Goal: Information Seeking & Learning: Learn about a topic

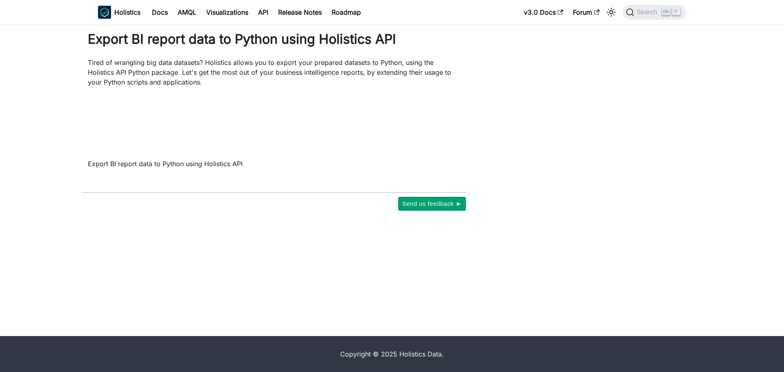
click at [648, 141] on main "Export BI report data to Python using Holistics API Tired of wrangling big data…" at bounding box center [386, 180] width 772 height 312
drag, startPoint x: 120, startPoint y: 58, endPoint x: 341, endPoint y: 59, distance: 220.5
click at [341, 59] on p "Tired of wrangling big data datasets? Holistics allows you to export your prepa…" at bounding box center [274, 72] width 372 height 29
drag, startPoint x: 341, startPoint y: 59, endPoint x: 288, endPoint y: 56, distance: 52.8
click at [341, 59] on p "Tired of wrangling big data datasets? Holistics allows you to export your prepa…" at bounding box center [274, 72] width 372 height 29
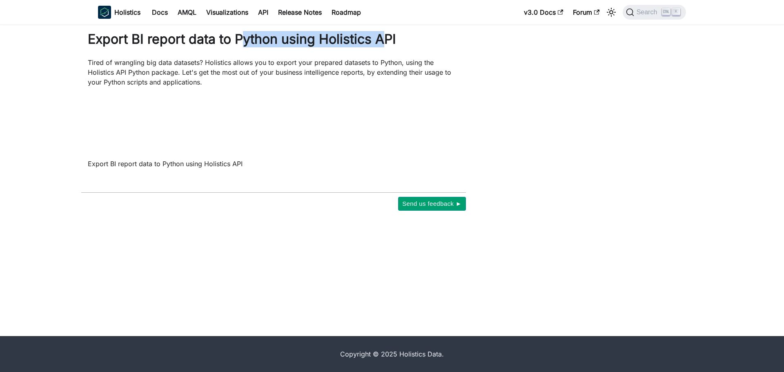
drag, startPoint x: 240, startPoint y: 39, endPoint x: 385, endPoint y: 39, distance: 145.0
click at [385, 39] on h1 "Export BI report data to Python using Holistics API" at bounding box center [274, 39] width 372 height 16
drag, startPoint x: 403, startPoint y: 40, endPoint x: 80, endPoint y: 46, distance: 322.2
click at [80, 46] on div "Export BI report data to Python using Holistics API Tired of wrangling big data…" at bounding box center [273, 121] width 404 height 180
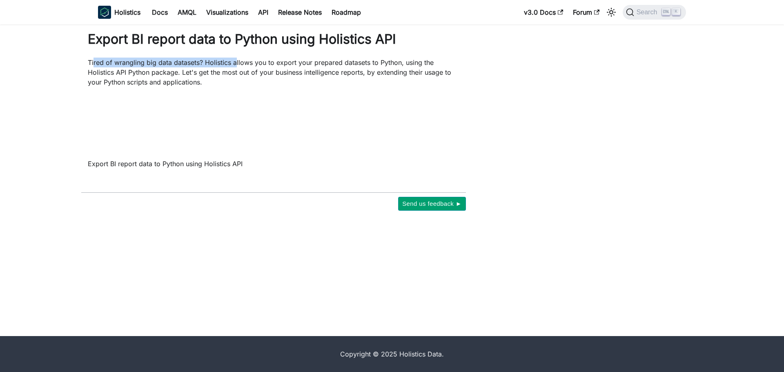
drag, startPoint x: 94, startPoint y: 65, endPoint x: 236, endPoint y: 66, distance: 142.9
click at [236, 66] on p "Tired of wrangling big data datasets? Holistics allows you to export your prepa…" at bounding box center [274, 72] width 372 height 29
drag, startPoint x: 158, startPoint y: 56, endPoint x: 409, endPoint y: 58, distance: 251.1
click at [409, 58] on div "Export BI report data to Python using Holistics API Tired of wrangling big data…" at bounding box center [273, 121] width 404 height 180
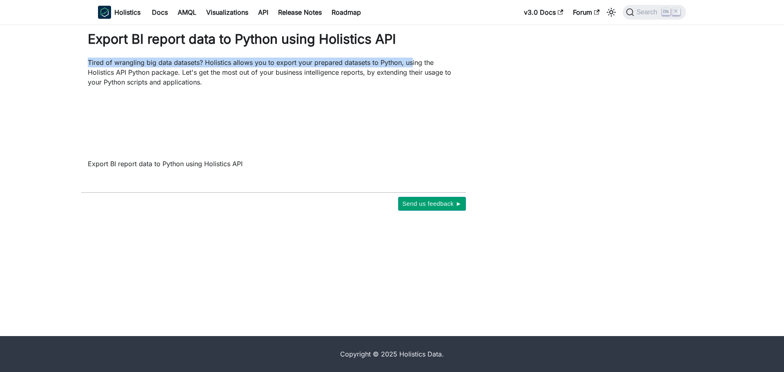
click at [409, 58] on p "Tired of wrangling big data datasets? Holistics allows you to export your prepa…" at bounding box center [274, 72] width 372 height 29
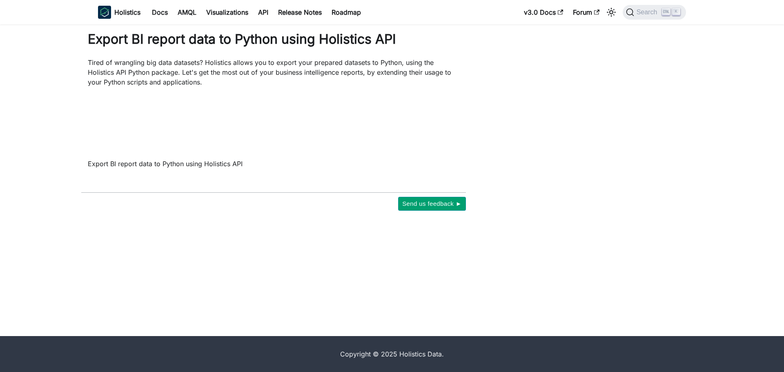
click at [272, 64] on p "Tired of wrangling big data datasets? Holistics allows you to export your prepa…" at bounding box center [274, 72] width 372 height 29
drag, startPoint x: 274, startPoint y: 63, endPoint x: 470, endPoint y: 63, distance: 196.0
click at [470, 63] on div "Export BI report data to Python using Holistics API Tired of wrangling big data…" at bounding box center [273, 121] width 404 height 180
click at [467, 74] on div "Export BI report data to Python using Holistics API Tired of wrangling big data…" at bounding box center [273, 121] width 404 height 180
drag, startPoint x: 122, startPoint y: 78, endPoint x: 406, endPoint y: 77, distance: 284.2
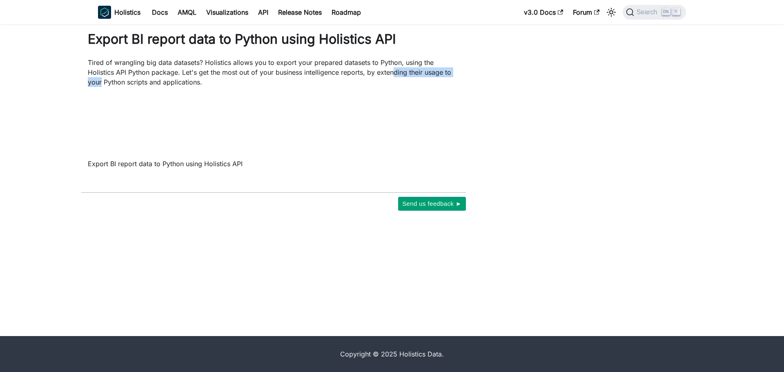
click at [406, 77] on p "Tired of wrangling big data datasets? Holistics allows you to export your prepa…" at bounding box center [274, 72] width 372 height 29
click at [414, 77] on p "Tired of wrangling big data datasets? Holistics allows you to export your prepa…" at bounding box center [274, 72] width 372 height 29
drag, startPoint x: 178, startPoint y: 73, endPoint x: 234, endPoint y: 73, distance: 55.9
click at [234, 73] on p "Tired of wrangling big data datasets? Holistics allows you to export your prepa…" at bounding box center [274, 72] width 372 height 29
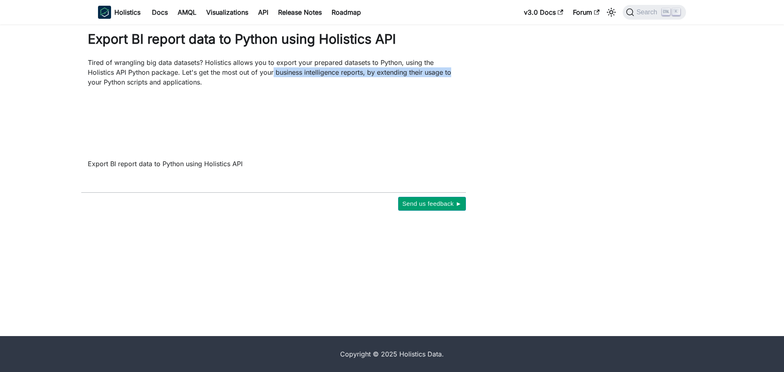
drag, startPoint x: 274, startPoint y: 73, endPoint x: 485, endPoint y: 76, distance: 210.7
click at [485, 76] on div "Export BI report data to Python using Holistics API Tired of wrangling big data…" at bounding box center [340, 121] width 539 height 180
drag, startPoint x: 275, startPoint y: 73, endPoint x: 238, endPoint y: 90, distance: 41.1
click at [238, 90] on div "Export BI report data to Python using Holistics API Tired of wrangling big data…" at bounding box center [274, 100] width 372 height 138
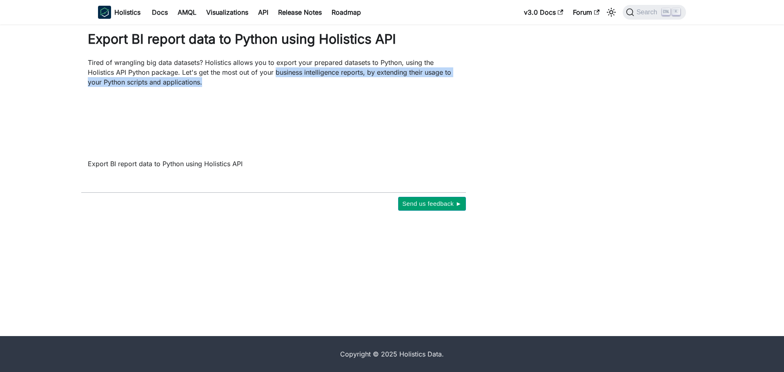
click at [238, 90] on div "Export BI report data to Python using Holistics API Tired of wrangling big data…" at bounding box center [274, 100] width 372 height 138
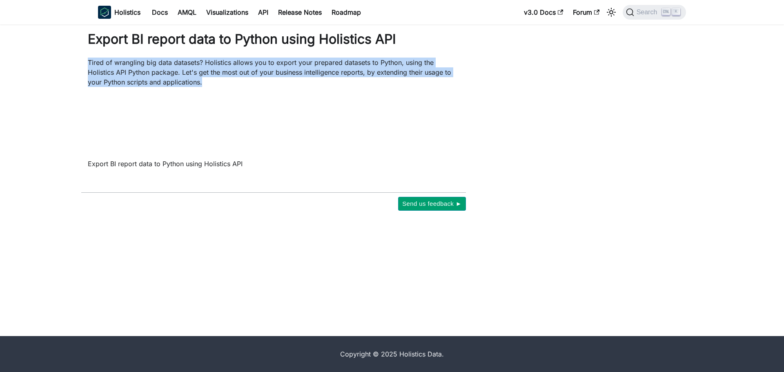
drag, startPoint x: 238, startPoint y: 90, endPoint x: 72, endPoint y: 58, distance: 168.9
click at [72, 58] on div "Export BI report data to Python using Holistics API Tired of wrangling big data…" at bounding box center [273, 121] width 404 height 180
click at [330, 75] on p "Tired of wrangling big data datasets? Holistics allows you to export your prepa…" at bounding box center [274, 72] width 372 height 29
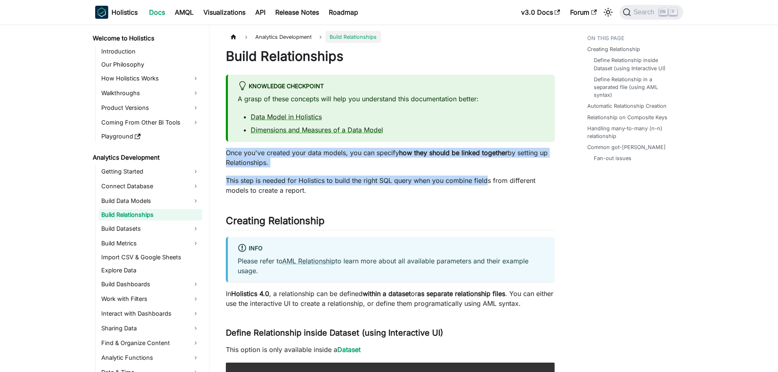
drag, startPoint x: 227, startPoint y: 152, endPoint x: 487, endPoint y: 169, distance: 259.8
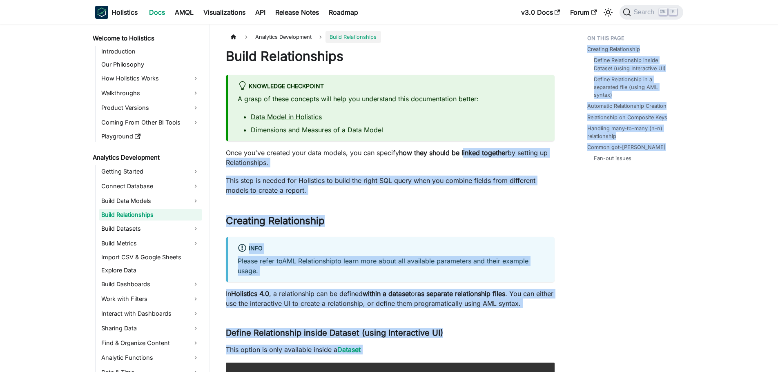
drag, startPoint x: 463, startPoint y: 151, endPoint x: 575, endPoint y: 163, distance: 113.0
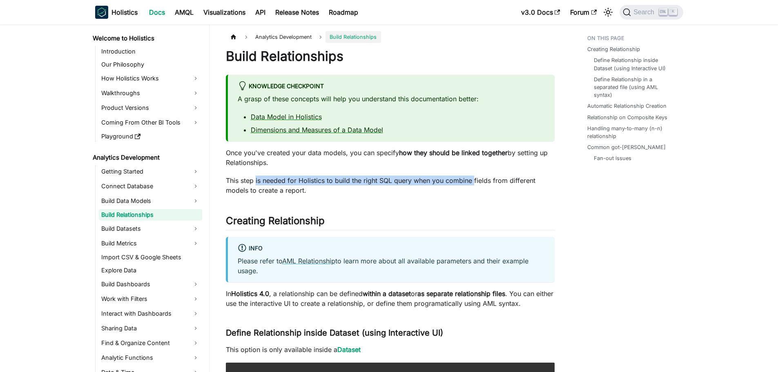
drag, startPoint x: 336, startPoint y: 179, endPoint x: 474, endPoint y: 183, distance: 138.1
click at [474, 183] on p "This step is needed for Holistics to build the right SQL query when you combine…" at bounding box center [390, 186] width 329 height 20
drag, startPoint x: 265, startPoint y: 179, endPoint x: 527, endPoint y: 183, distance: 261.4
click at [527, 183] on p "This step is needed for Holistics to build the right SQL query when you combine…" at bounding box center [390, 186] width 329 height 20
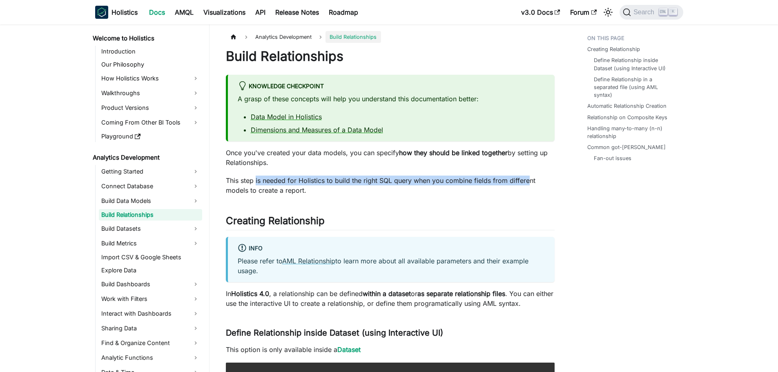
click at [527, 183] on p "This step is needed for Holistics to build the right SQL query when you combine…" at bounding box center [390, 186] width 329 height 20
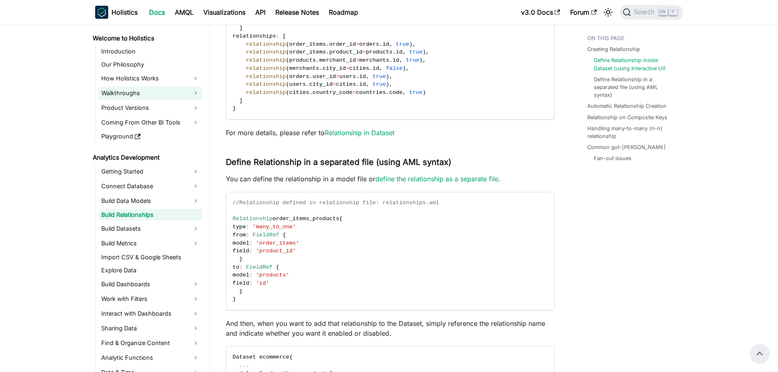
scroll to position [572, 0]
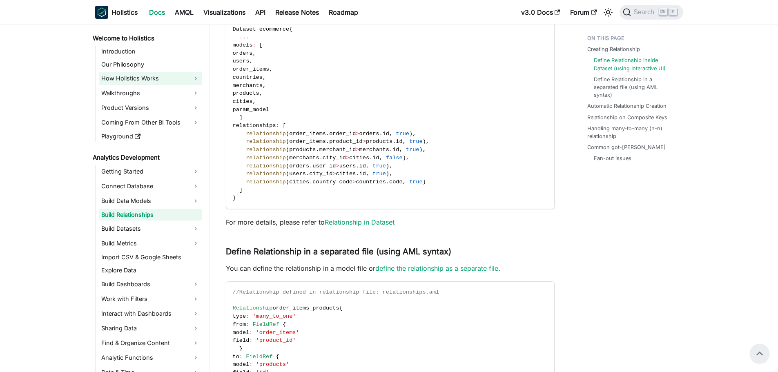
click at [198, 80] on link "How Holistics Works" at bounding box center [150, 78] width 103 height 13
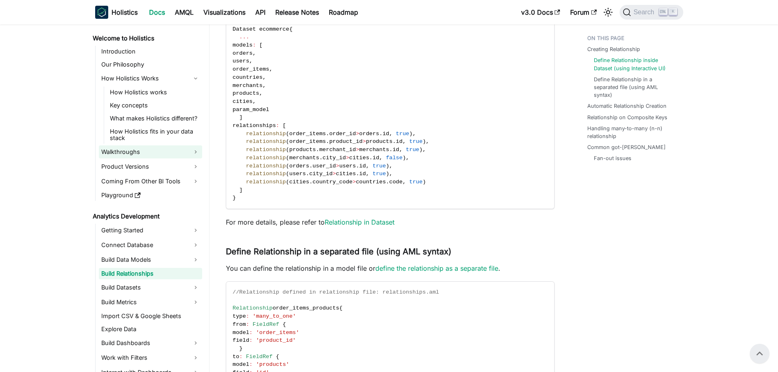
click at [197, 152] on link "Walkthroughs" at bounding box center [150, 151] width 103 height 13
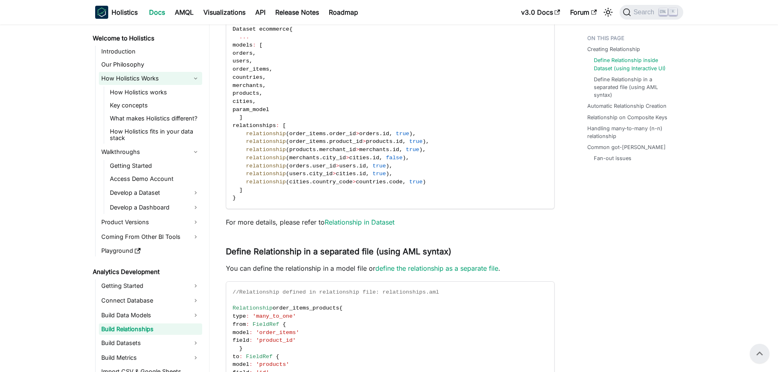
click at [196, 78] on link "How Holistics Works" at bounding box center [150, 78] width 103 height 13
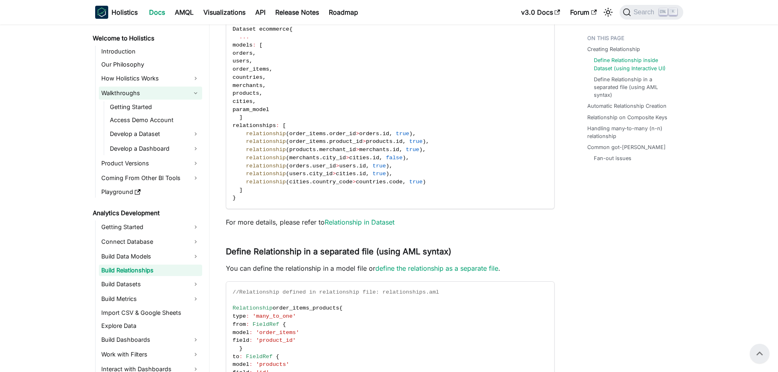
click at [192, 91] on link "Walkthroughs" at bounding box center [150, 93] width 103 height 13
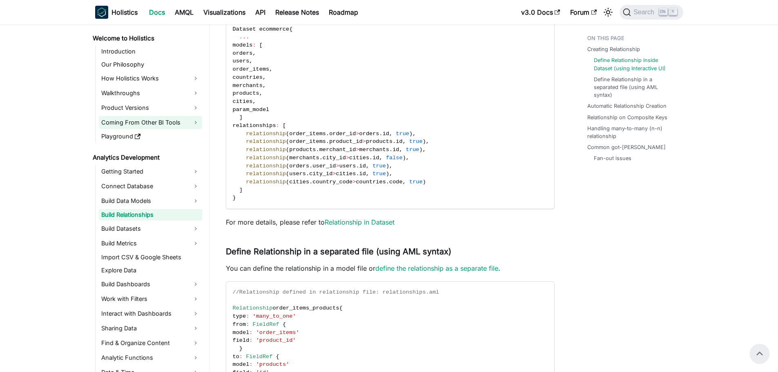
click at [196, 119] on link "Coming From Other BI Tools" at bounding box center [150, 122] width 103 height 13
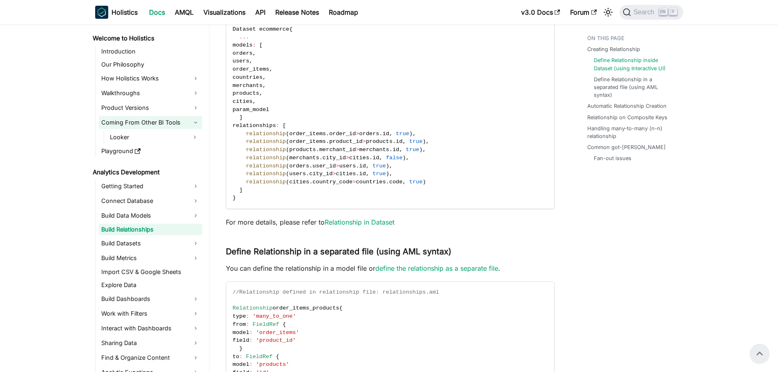
click at [193, 123] on link "Coming From Other BI Tools" at bounding box center [150, 122] width 103 height 13
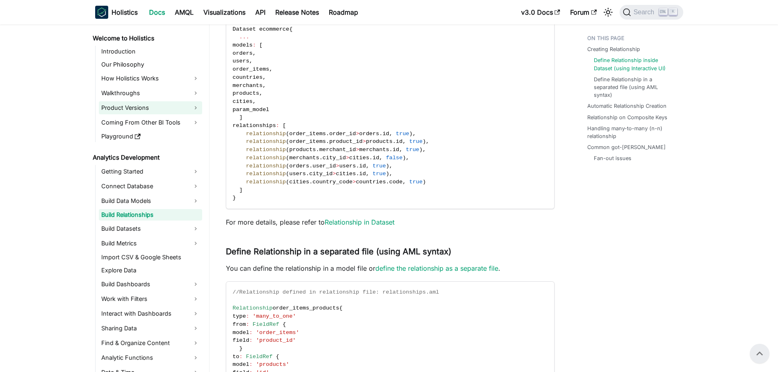
click at [196, 109] on link "Product Versions" at bounding box center [150, 107] width 103 height 13
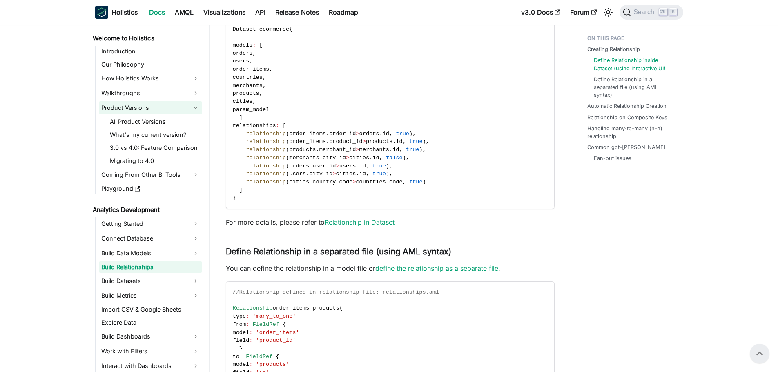
click at [196, 110] on link "Product Versions" at bounding box center [150, 107] width 103 height 13
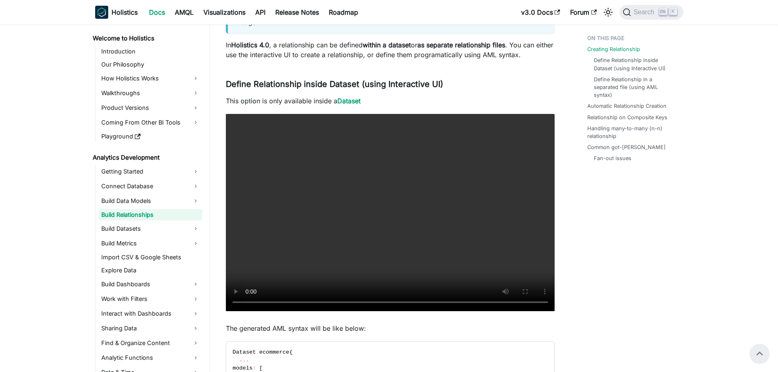
scroll to position [163, 0]
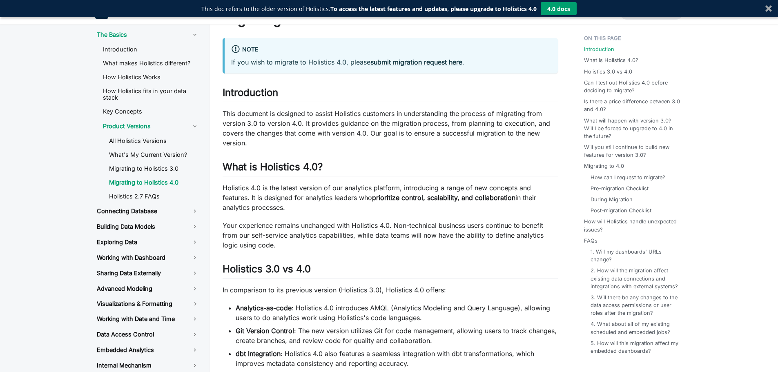
scroll to position [163, 0]
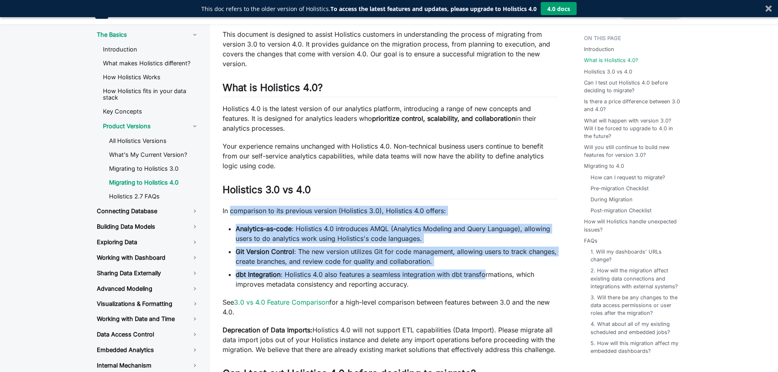
drag, startPoint x: 230, startPoint y: 211, endPoint x: 485, endPoint y: 274, distance: 262.7
click at [485, 274] on li "dbt Integration : Holistics 4.0 also features a seamless integration with dbt t…" at bounding box center [397, 279] width 322 height 20
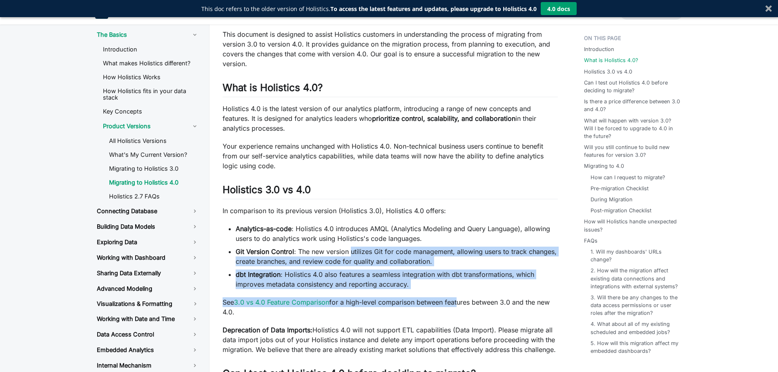
drag, startPoint x: 405, startPoint y: 283, endPoint x: 350, endPoint y: 250, distance: 64.1
click at [350, 250] on li "Git Version Control : The new version utilizes Git for code management, allowin…" at bounding box center [397, 257] width 322 height 20
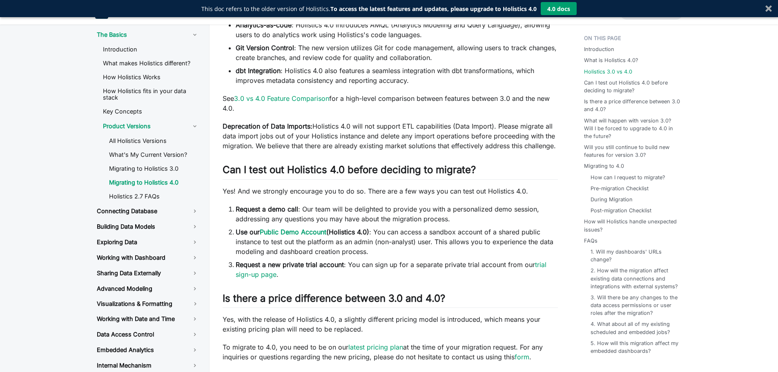
scroll to position [367, 0]
drag, startPoint x: 293, startPoint y: 170, endPoint x: 415, endPoint y: 169, distance: 122.1
click at [415, 169] on h2 "Can I test out Holistics 4.0 before deciding to migrate? ​" at bounding box center [390, 171] width 335 height 16
click at [414, 169] on h2 "Can I test out Holistics 4.0 before deciding to migrate? ​" at bounding box center [390, 171] width 335 height 16
drag, startPoint x: 376, startPoint y: 192, endPoint x: 389, endPoint y: 192, distance: 13.1
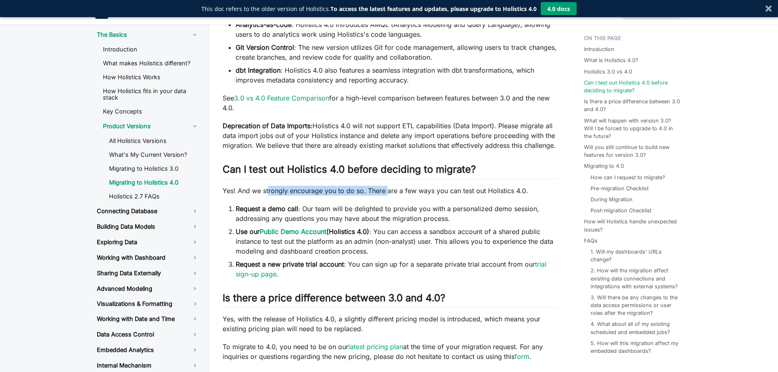
click at [389, 192] on p "Yes! And we strongly encourage you to do so. There are a few ways you can test …" at bounding box center [390, 191] width 335 height 10
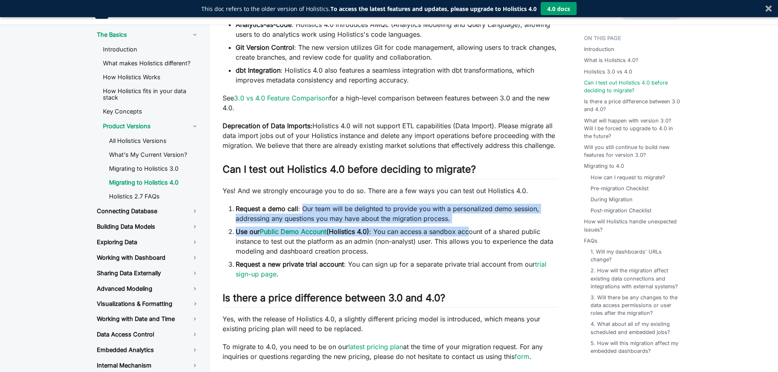
drag, startPoint x: 302, startPoint y: 209, endPoint x: 468, endPoint y: 224, distance: 166.5
click at [468, 224] on ol "Request a demo call : Our team will be delighted to provide you with a personal…" at bounding box center [390, 241] width 335 height 75
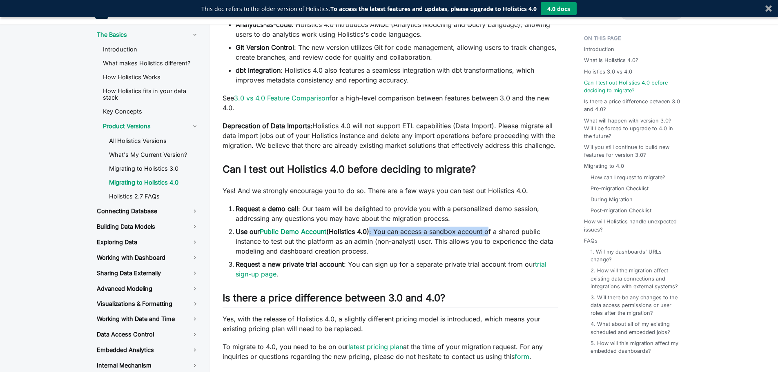
drag, startPoint x: 372, startPoint y: 232, endPoint x: 489, endPoint y: 236, distance: 116.9
click at [489, 236] on li "Use our Public Demo Account (Holistics 4.0) : You can access a sandbox account …" at bounding box center [397, 241] width 322 height 29
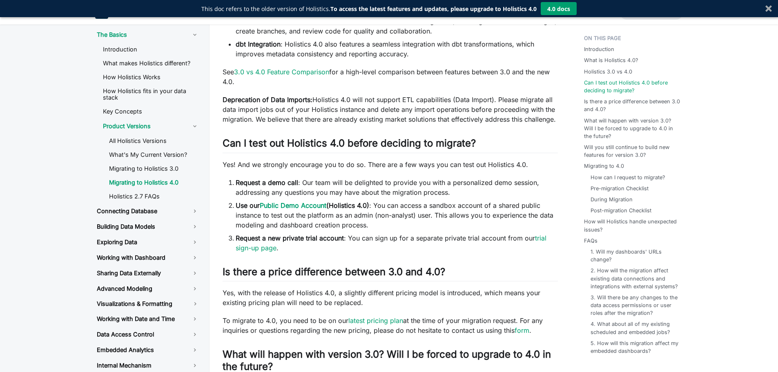
scroll to position [408, 0]
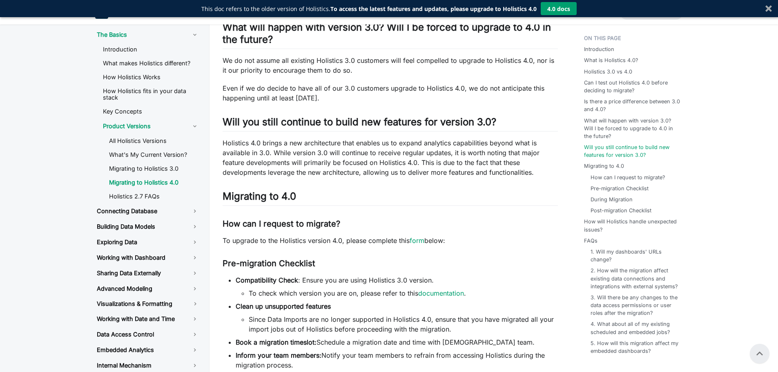
scroll to position [721, 0]
click at [729, 240] on main "The Basics Product Versions Migrating to Holistics 4.0 On this page Migrating t…" at bounding box center [493, 178] width 569 height 1681
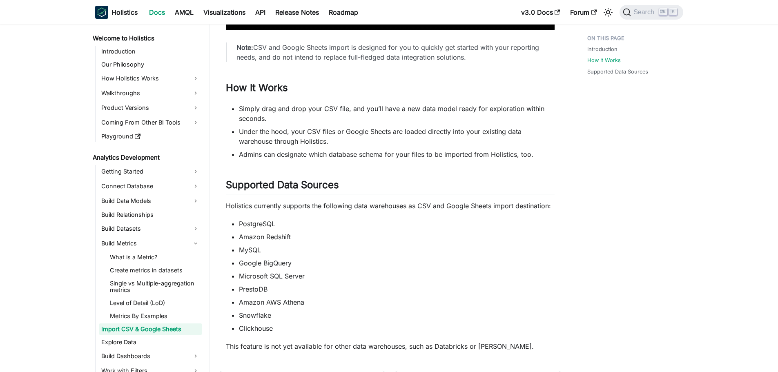
scroll to position [78, 0]
